Goal: Information Seeking & Learning: Compare options

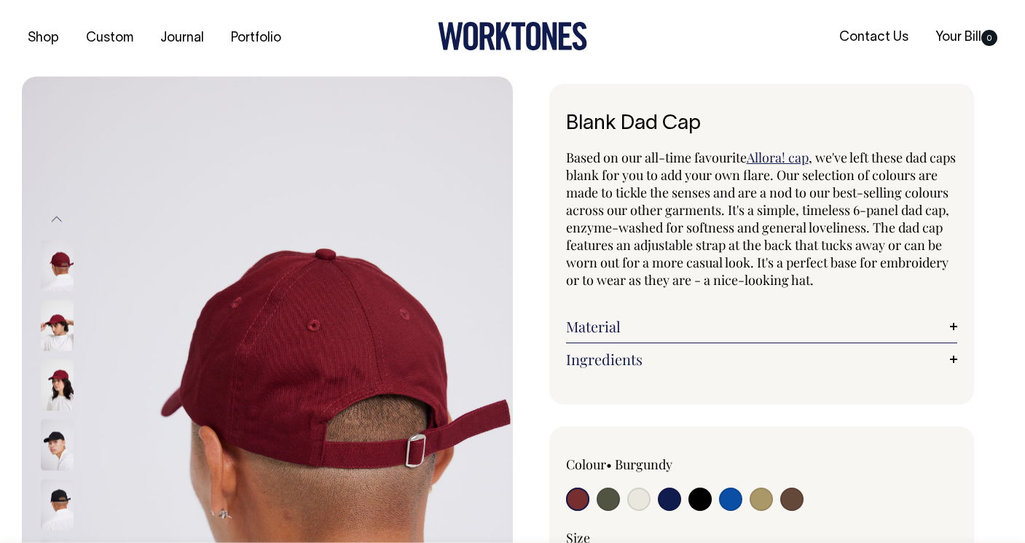
click at [726, 499] on input "radio" at bounding box center [730, 498] width 23 height 23
radio input "true"
select select "Worker Blue"
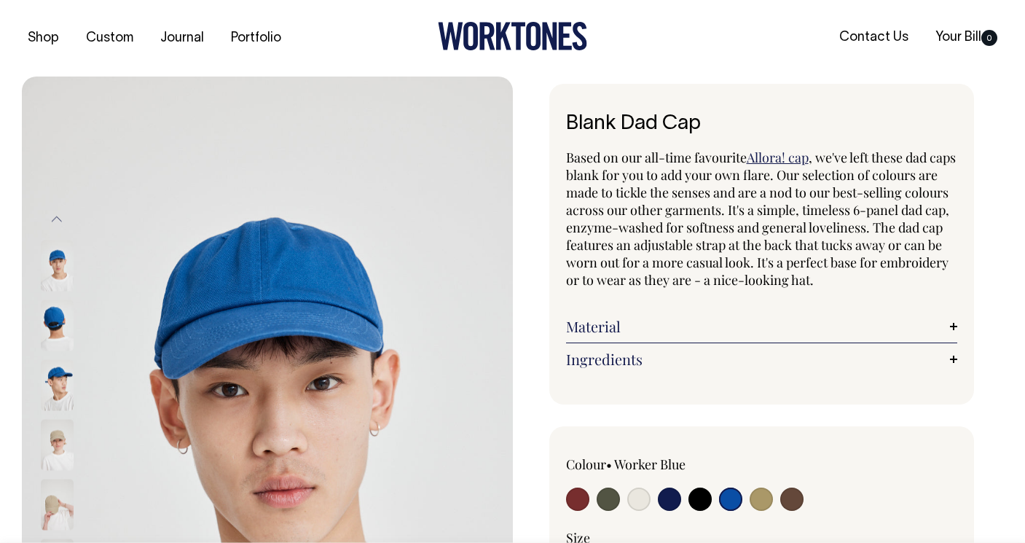
click at [581, 498] on input "radio" at bounding box center [577, 498] width 23 height 23
radio input "true"
select select "Burgundy"
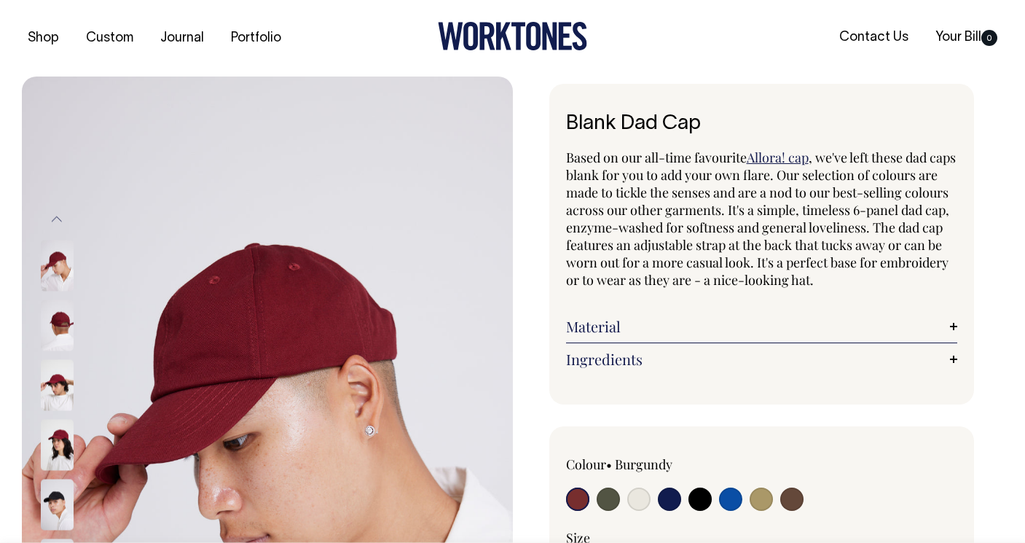
click at [761, 506] on input "radio" at bounding box center [760, 498] width 23 height 23
radio input "true"
select select "Washed Khaki"
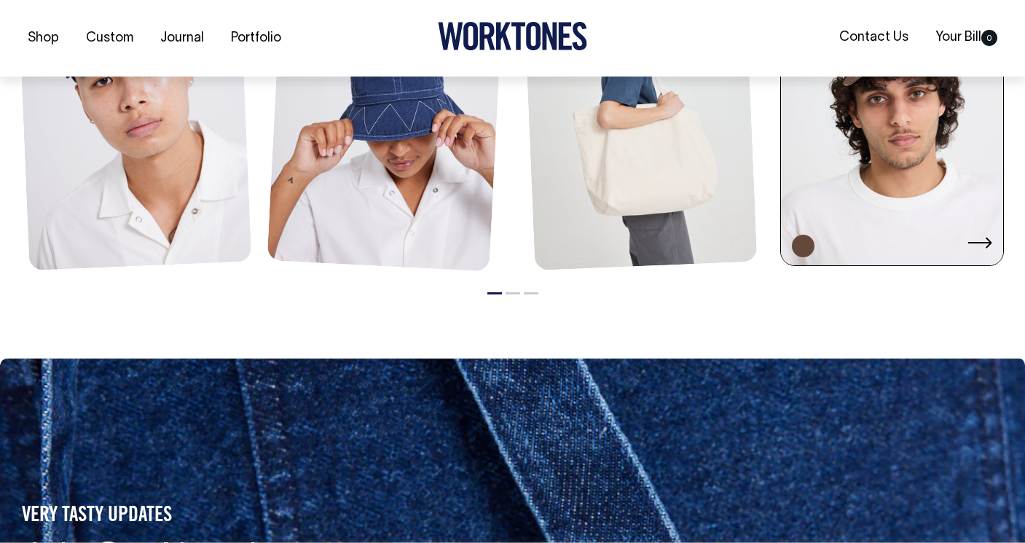
scroll to position [1891, 0]
click at [935, 189] on link at bounding box center [892, 100] width 222 height 336
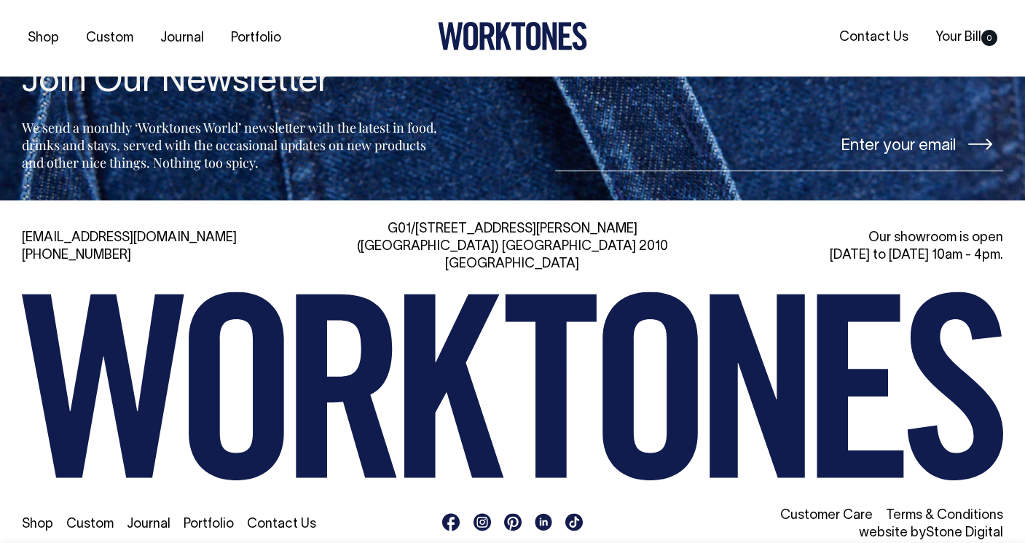
scroll to position [1674, 0]
